Goal: Find specific page/section: Find specific page/section

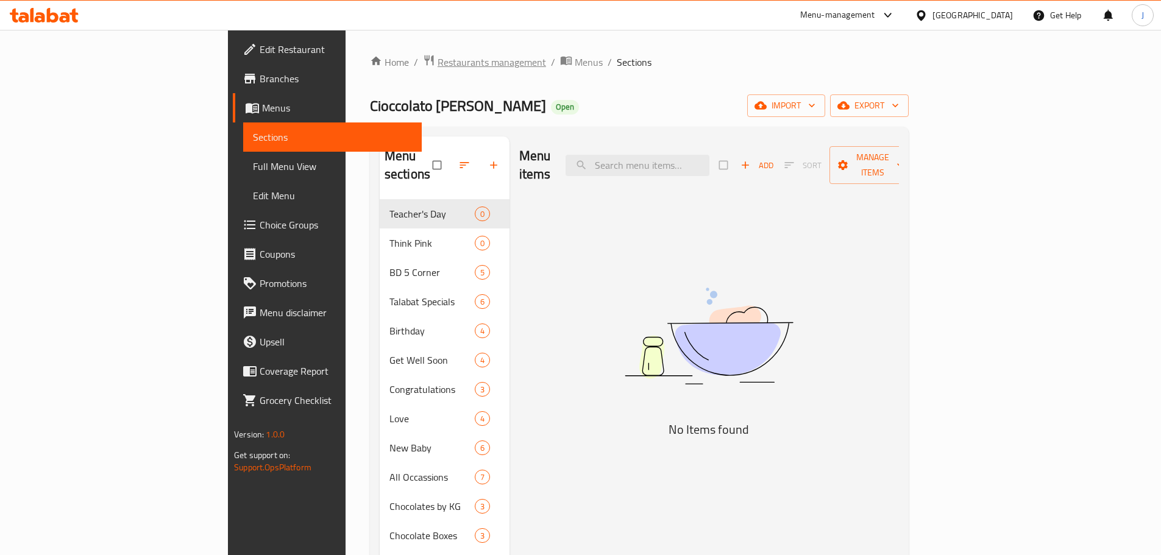
click at [438, 68] on span "Restaurants management" at bounding box center [492, 62] width 108 height 15
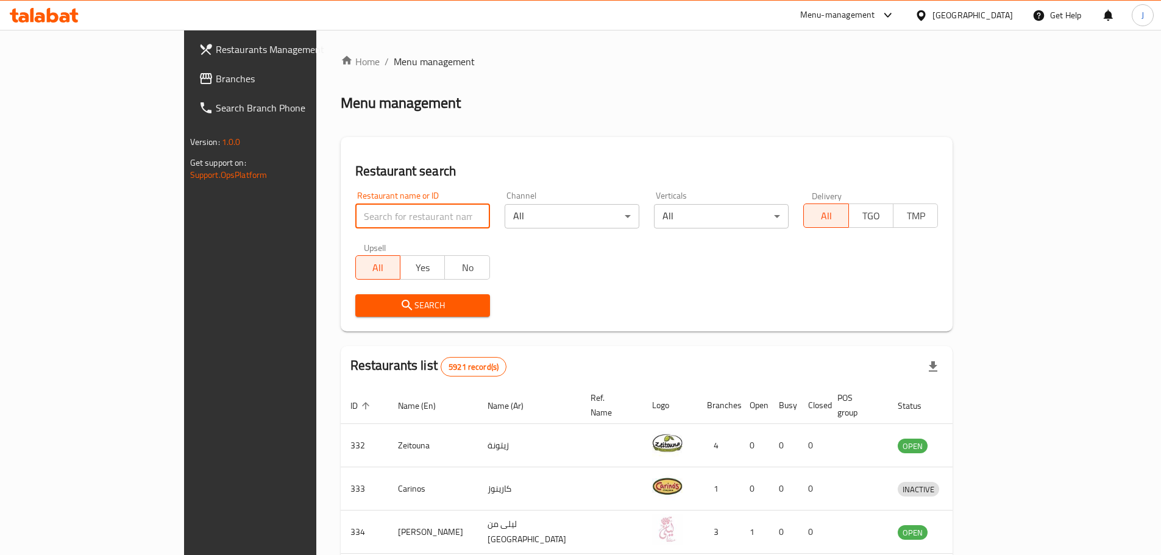
click at [378, 215] on input "search" at bounding box center [422, 216] width 135 height 24
type input "b"
type input "a"
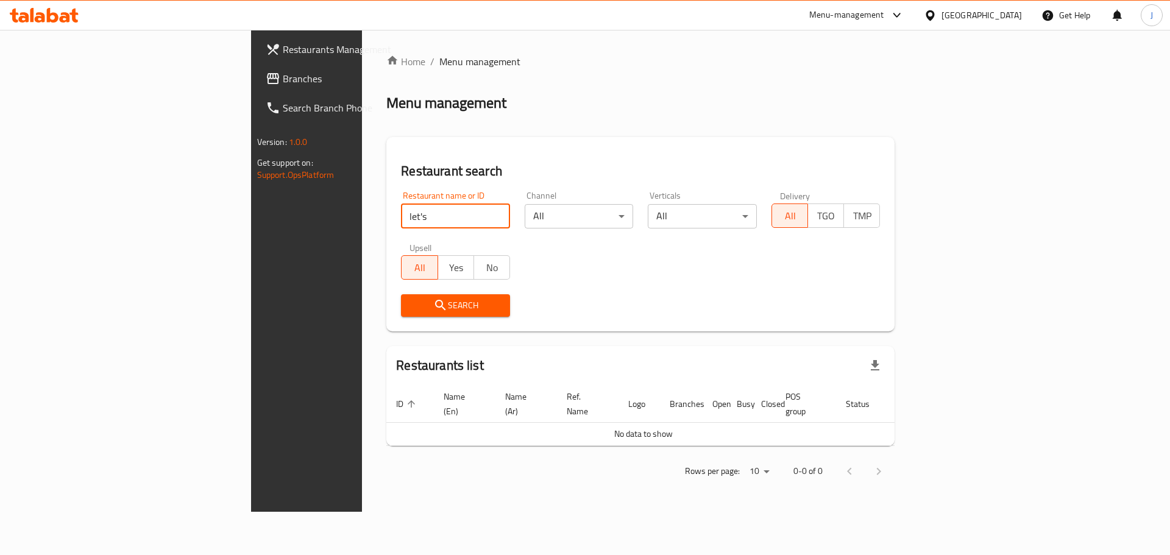
type input "let's"
click at [256, 69] on link "Branches" at bounding box center [351, 78] width 191 height 29
